Goal: Information Seeking & Learning: Find specific fact

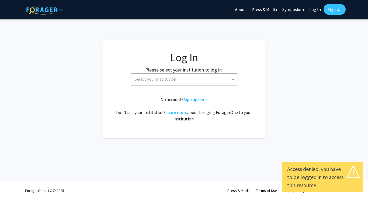
click at [315, 12] on link "Log In" at bounding box center [314, 9] width 17 height 19
select select "34"
click at [224, 81] on span "Baylor University" at bounding box center [184, 79] width 105 height 11
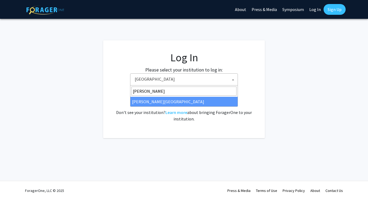
type input "thom"
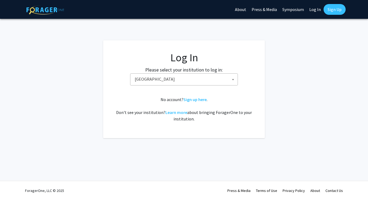
click at [211, 108] on div "No account? Sign up here . Don't see your institution? Learn more about bringin…" at bounding box center [184, 109] width 140 height 26
click at [204, 86] on fg-card-body "Log In Please select your institution to log in: Baylor University Brandeis Uni…" at bounding box center [184, 89] width 140 height 76
click at [205, 76] on span "Baylor University" at bounding box center [184, 79] width 105 height 11
type input "tho"
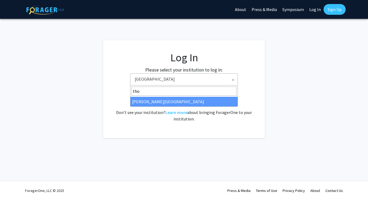
select select "24"
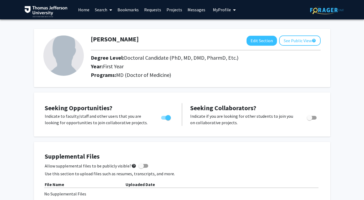
click at [79, 10] on link "Home" at bounding box center [83, 9] width 17 height 19
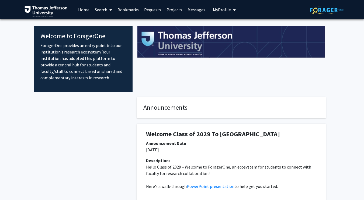
click at [104, 10] on link "Search" at bounding box center [103, 9] width 23 height 19
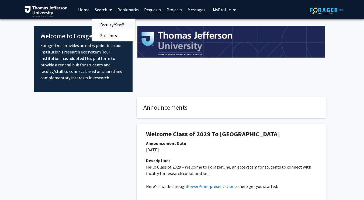
click at [108, 26] on span "Faculty/Staff" at bounding box center [112, 24] width 40 height 11
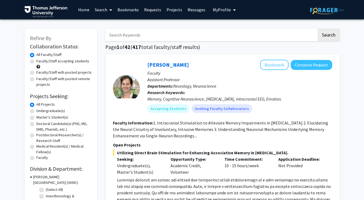
click at [135, 36] on input "Search Keywords" at bounding box center [210, 35] width 211 height 12
type input "[PERSON_NAME]"
click at [328, 36] on button "Search" at bounding box center [328, 35] width 22 height 12
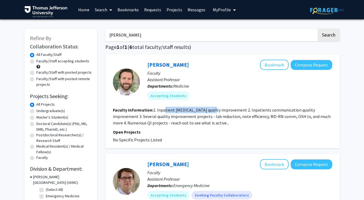
drag, startPoint x: 164, startPoint y: 111, endPoint x: 207, endPoint y: 110, distance: 43.3
click at [207, 110] on fg-read-more "1. Inpatient [MEDICAL_DATA] quality improvement 2. Inpatients communication qua…" at bounding box center [221, 116] width 217 height 18
drag, startPoint x: 155, startPoint y: 32, endPoint x: 137, endPoint y: 34, distance: 18.6
click at [137, 34] on input "[PERSON_NAME]" at bounding box center [210, 35] width 211 height 12
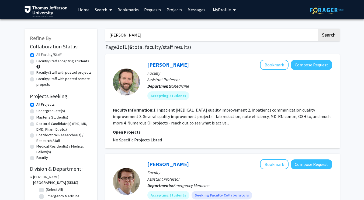
type input "[PERSON_NAME]"
click at [328, 36] on button "Search" at bounding box center [328, 35] width 22 height 12
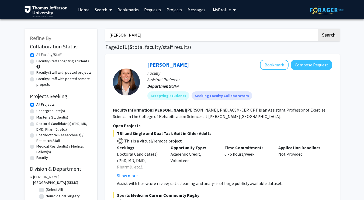
drag, startPoint x: 149, startPoint y: 36, endPoint x: 92, endPoint y: 35, distance: 57.1
